Goal: Register for event/course

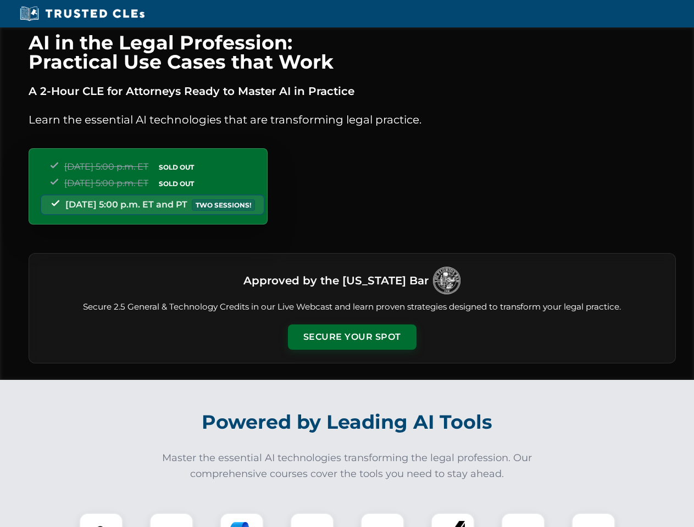
click at [352, 337] on button "Secure Your Spot" at bounding box center [352, 337] width 129 height 25
click at [101, 520] on img at bounding box center [101, 535] width 32 height 32
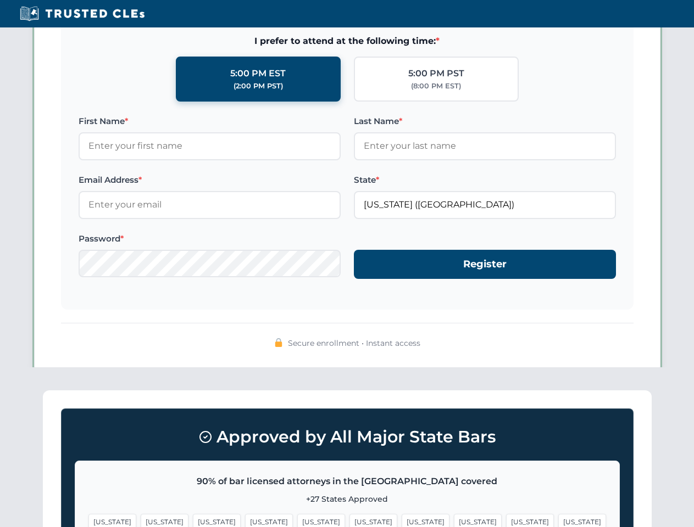
click at [402, 520] on span "[US_STATE]" at bounding box center [426, 522] width 48 height 16
click at [506, 520] on span "[US_STATE]" at bounding box center [530, 522] width 48 height 16
